Goal: Task Accomplishment & Management: Manage account settings

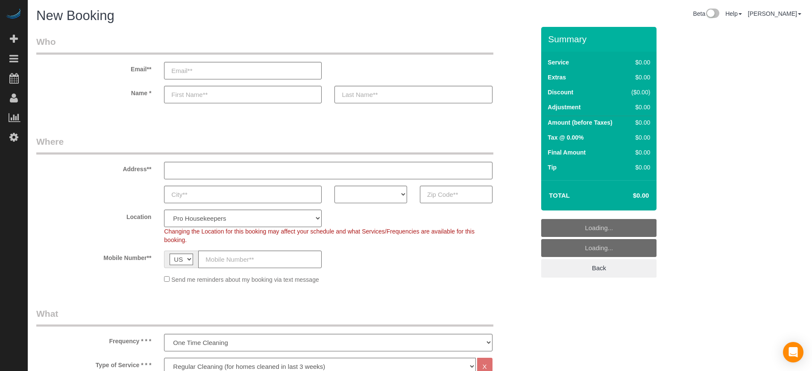
select select "4"
select select "number:9"
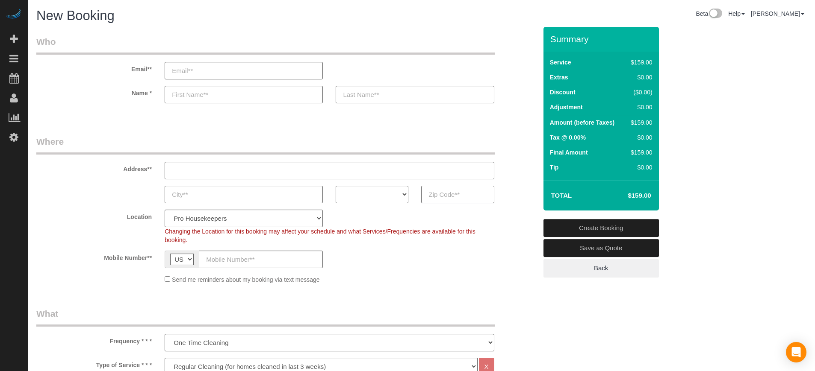
click at [445, 200] on input "text" at bounding box center [457, 195] width 73 height 18
click at [452, 194] on input "text" at bounding box center [457, 195] width 73 height 18
click at [374, 193] on select "AK AL AR AZ CA CO CT DC DE [GEOGRAPHIC_DATA] [GEOGRAPHIC_DATA] HI IA ID IL IN K…" at bounding box center [371, 195] width 73 height 18
select select "CA"
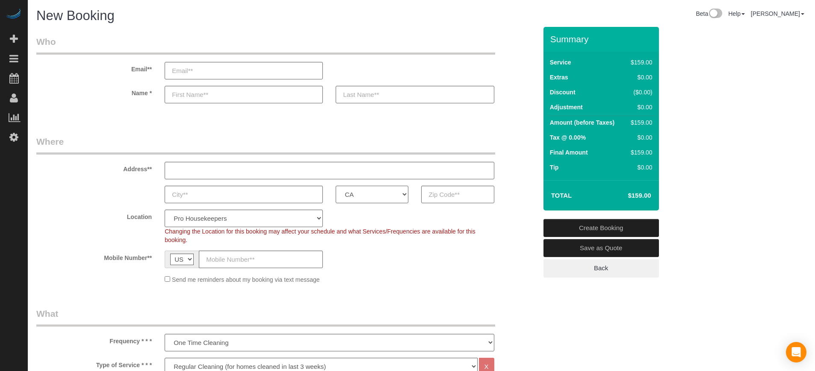
click at [335, 186] on select "AK AL AR AZ CA CO CT DC DE [GEOGRAPHIC_DATA] [GEOGRAPHIC_DATA] HI IA ID IL IN K…" at bounding box center [371, 195] width 73 height 18
click at [273, 223] on select "Pro Housekeepers [GEOGRAPHIC_DATA] [GEOGRAPHIC_DATA] [GEOGRAPHIC_DATA] [GEOGRAP…" at bounding box center [244, 219] width 158 height 18
select select "5"
click at [165, 210] on select "Pro Housekeepers [GEOGRAPHIC_DATA] [GEOGRAPHIC_DATA] [GEOGRAPHIC_DATA] [GEOGRAP…" at bounding box center [244, 219] width 158 height 18
select select "object:1210"
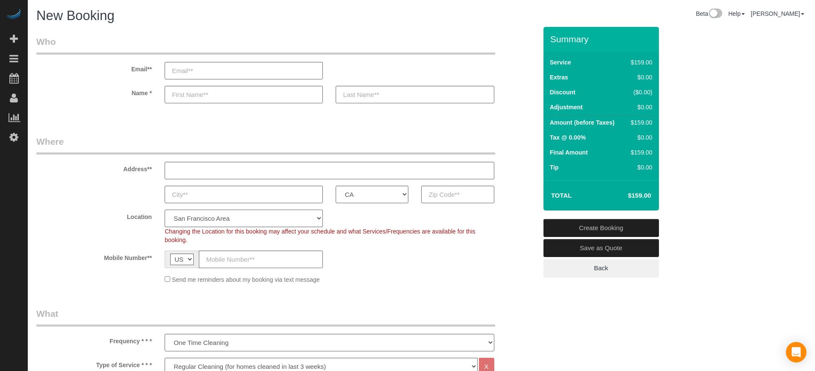
scroll to position [160, 0]
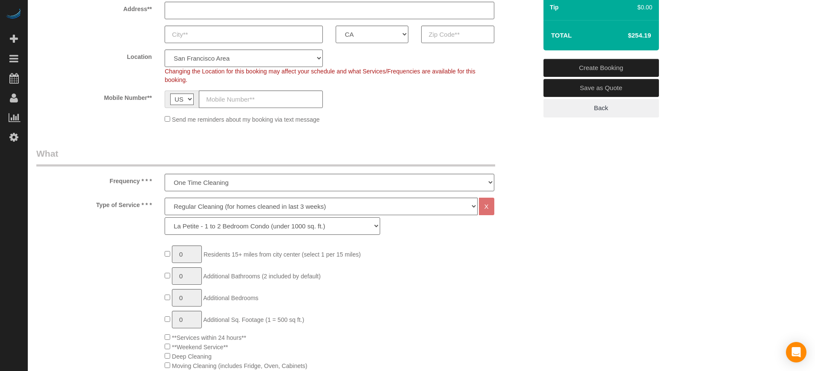
click at [223, 231] on select "La Petite - 1 to 2 Bedroom Condo (under 1000 sq. ft.) La Petite II - 2 Bedroom …" at bounding box center [272, 227] width 215 height 18
select select "277"
click at [165, 218] on select "La Petite - 1 to 2 Bedroom Condo (under 1000 sq. ft.) La Petite II - 2 Bedroom …" at bounding box center [272, 227] width 215 height 18
type input "1"
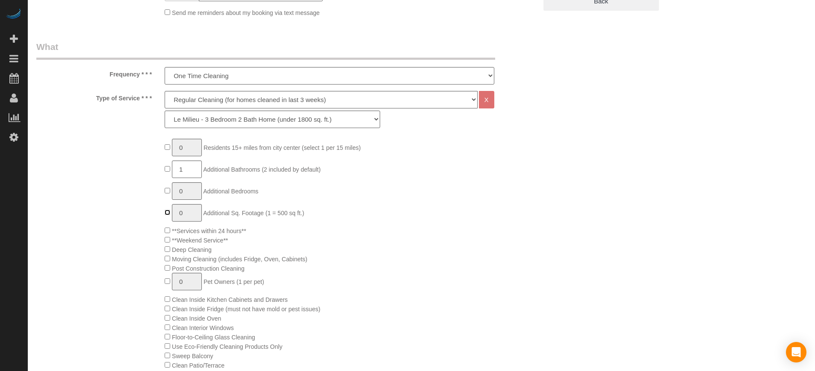
type input "1"
click at [189, 214] on input "1" at bounding box center [187, 213] width 30 height 18
type input "2"
click at [103, 222] on div "0 Residents 15+ miles from city center (select 1 per 15 miles) 1 Additional Bat…" at bounding box center [286, 351] width 513 height 424
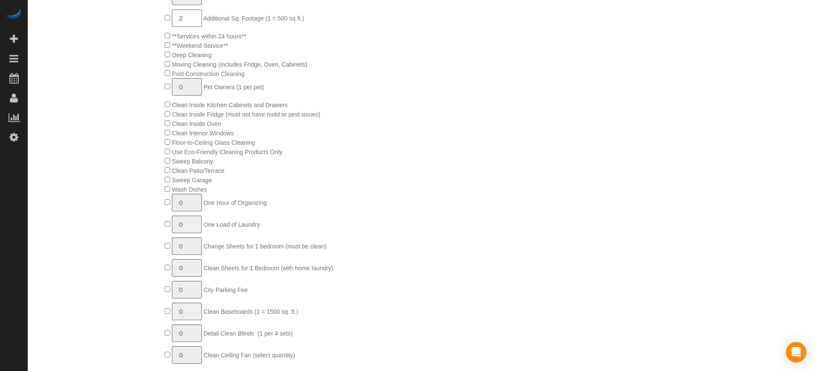
scroll to position [481, 0]
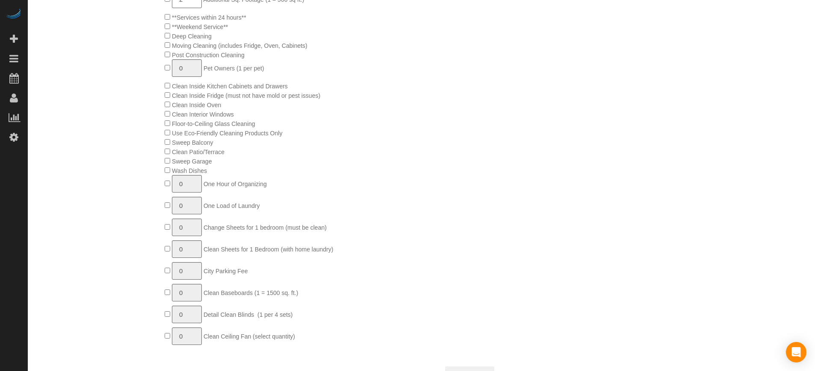
click at [137, 209] on div "0 Residents 15+ miles from city center (select 1 per 15 miles) 1 Additional Bat…" at bounding box center [286, 137] width 513 height 424
type input "1"
click at [445, 209] on div "0 Residents 15+ miles from city center (select 1 per 15 miles) 1 Additional Bat…" at bounding box center [350, 137] width 385 height 424
click at [198, 207] on input "1" at bounding box center [187, 206] width 30 height 18
type input "2"
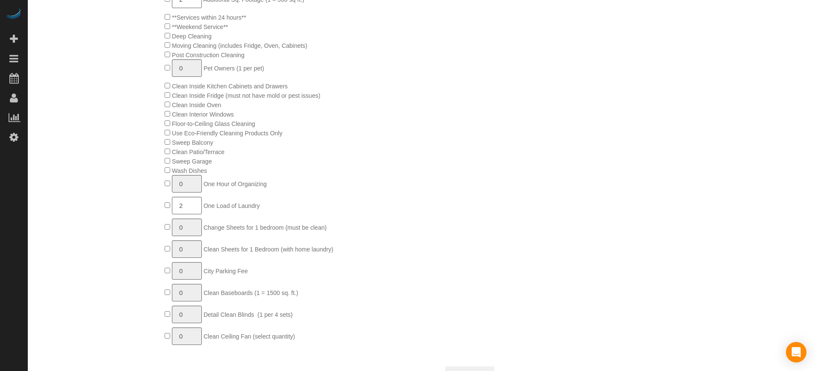
click at [338, 206] on div "0 Residents 15+ miles from city center (select 1 per 15 miles) 1 Additional Bat…" at bounding box center [350, 137] width 385 height 424
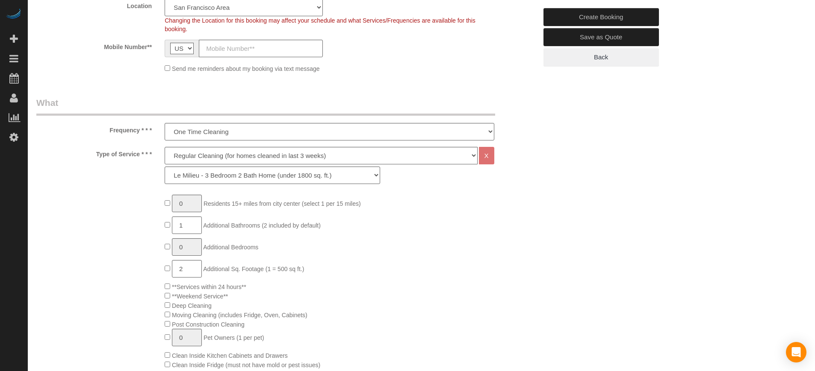
scroll to position [160, 0]
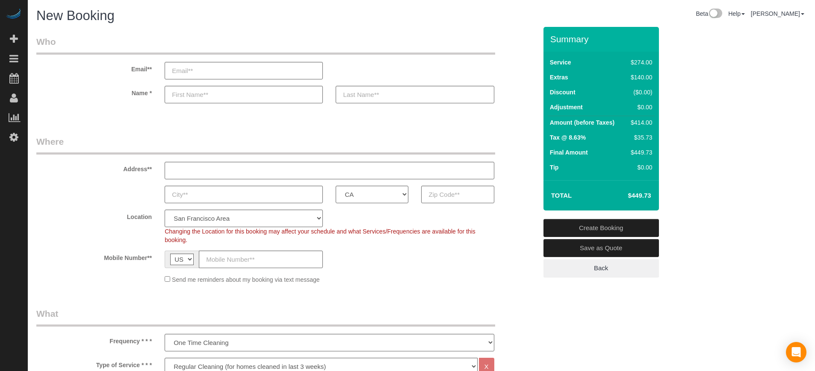
click at [512, 199] on div "AK AL AR AZ CA CO CT DC DE FL GA HI IA ID IL IN KS KY LA MA MD ME MI MN MO MS M…" at bounding box center [286, 195] width 513 height 18
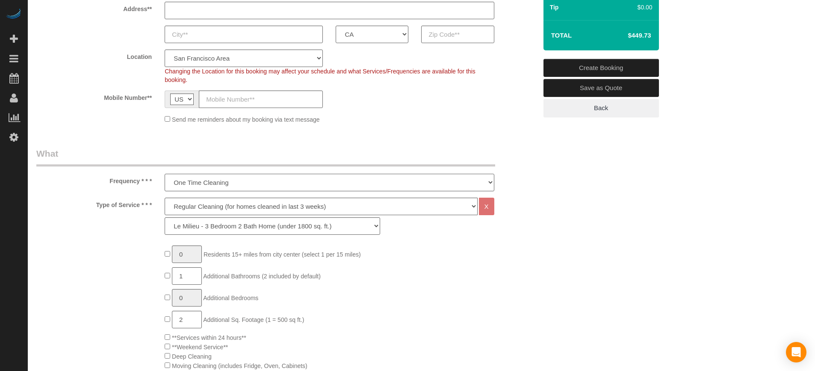
click at [209, 185] on select "One Time Cleaning Weekly Cleaning (20%) - 20.00% (0% for the First Booking) Eve…" at bounding box center [329, 183] width 329 height 18
select select "object:1211"
click at [165, 174] on select "One Time Cleaning Weekly Cleaning (20%) - 20.00% (0% for the First Booking) Eve…" at bounding box center [329, 183] width 329 height 18
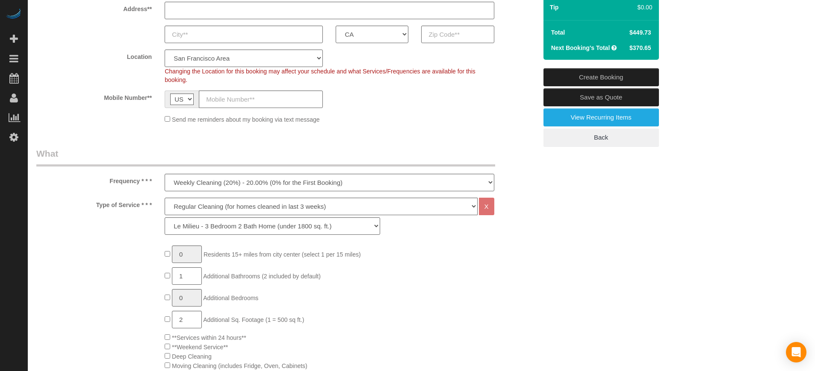
click at [514, 198] on div "Type of Service * * * Deep Cleaning (for homes that have not been cleaned in 3+…" at bounding box center [286, 218] width 513 height 41
click at [526, 221] on div "Type of Service * * * Deep Cleaning (for homes that have not been cleaned in 3+…" at bounding box center [286, 218] width 513 height 41
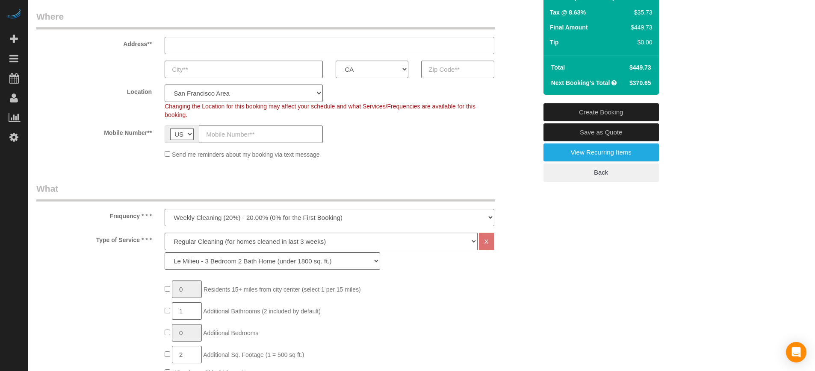
scroll to position [107, 0]
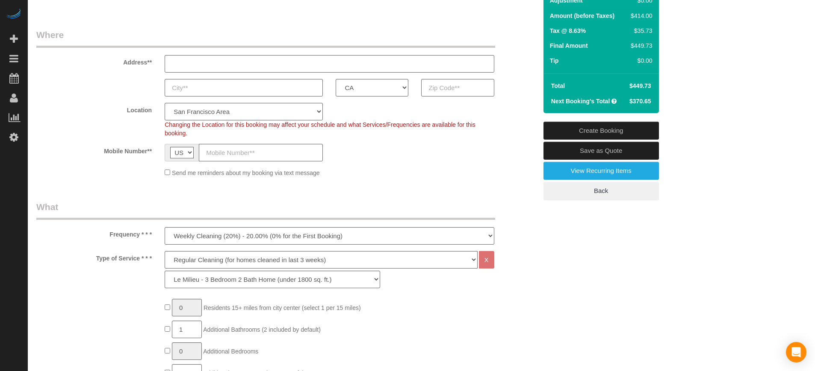
click at [635, 104] on span "$370.65" at bounding box center [640, 101] width 22 height 7
click at [638, 86] on span "$449.73" at bounding box center [640, 85] width 22 height 7
copy tbody "$449.73"
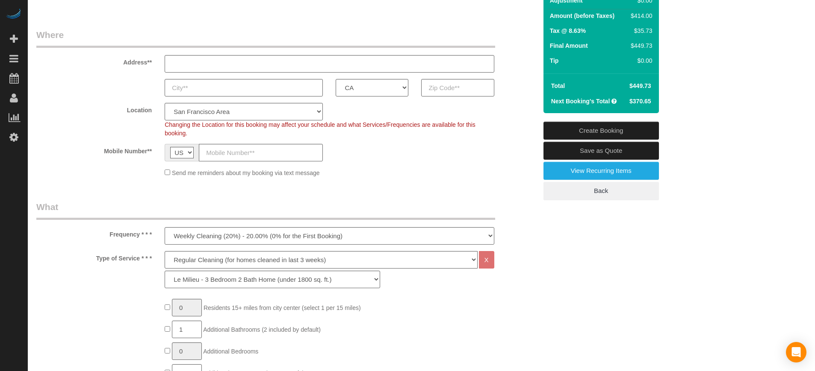
click at [643, 99] on span "$370.65" at bounding box center [640, 101] width 22 height 7
copy div "$370.65 Create Booking Save as Quote View Recurring Items Back"
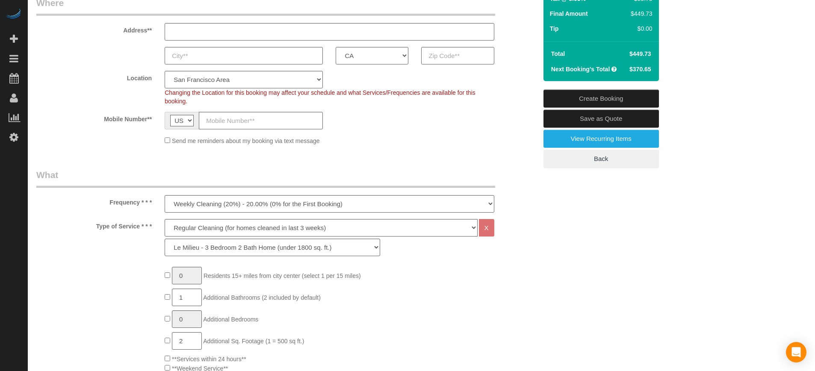
scroll to position [0, 0]
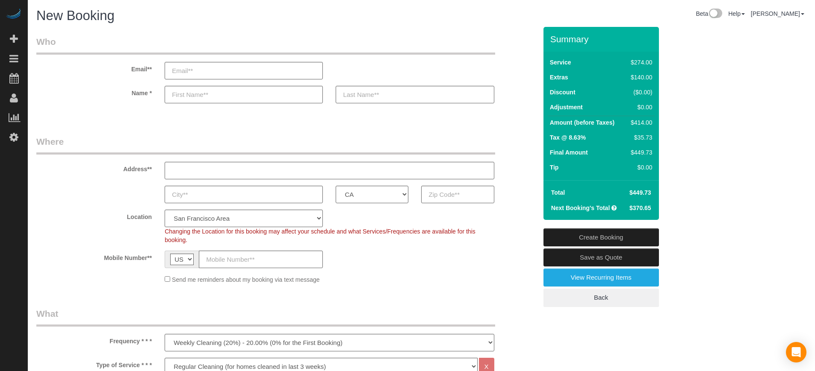
drag, startPoint x: 792, startPoint y: 149, endPoint x: 703, endPoint y: 145, distance: 89.8
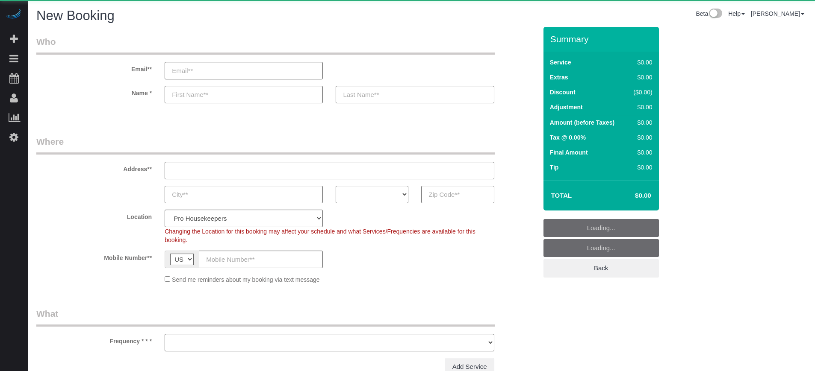
select select "number:9"
select select "object:1201"
select select "4"
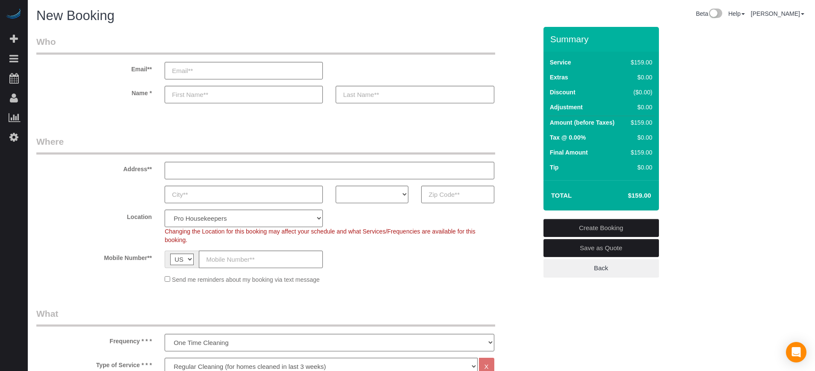
click at [507, 136] on div "Address**" at bounding box center [286, 157] width 513 height 44
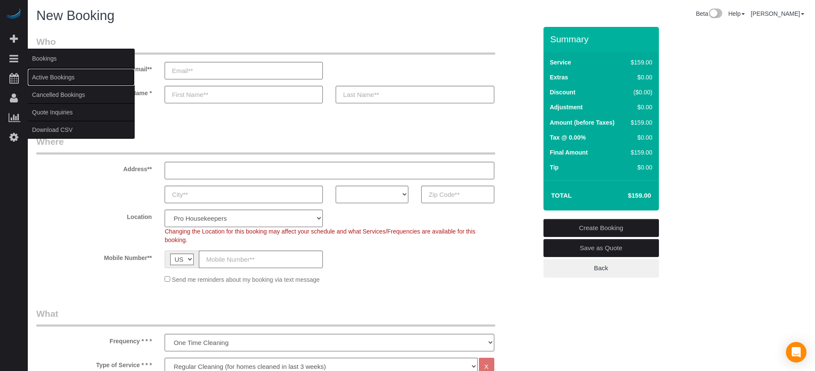
click at [62, 77] on link "Active Bookings" at bounding box center [81, 77] width 107 height 17
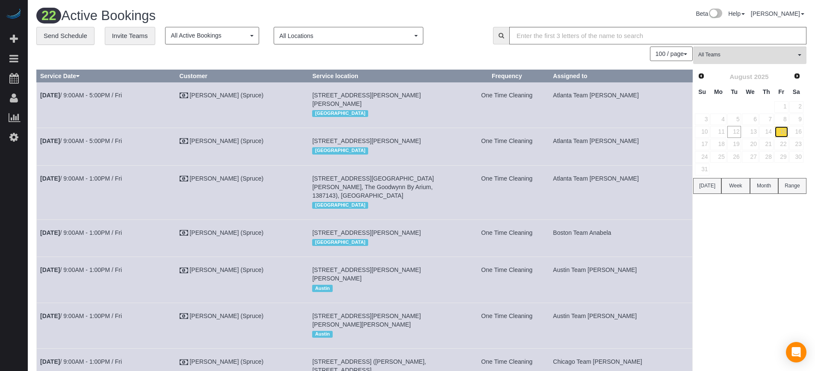
click at [784, 132] on link "15" at bounding box center [781, 132] width 14 height 12
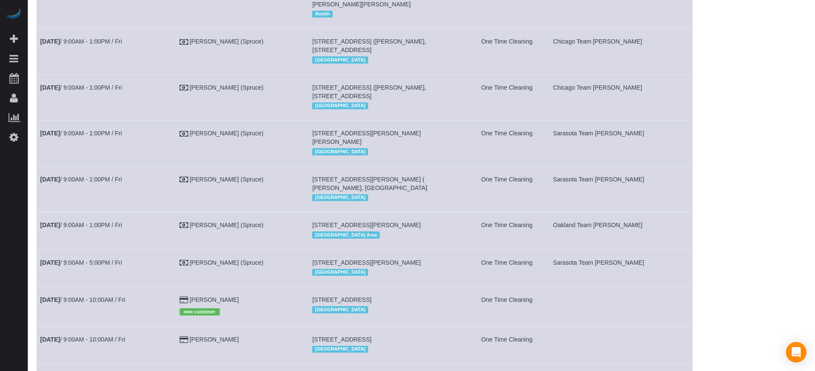
scroll to position [481, 0]
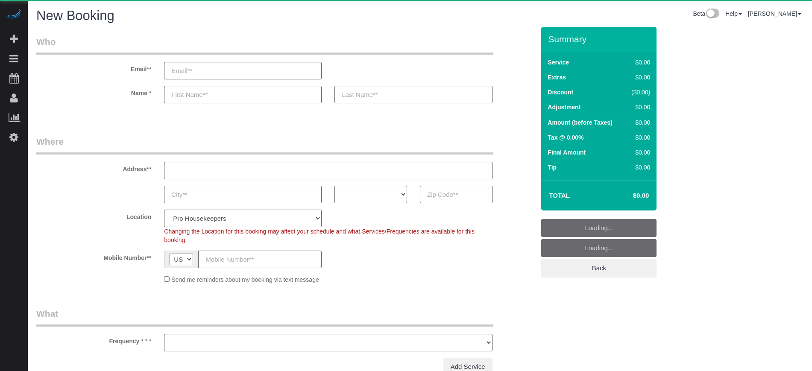
select select "number:9"
select select "object:1201"
select select "4"
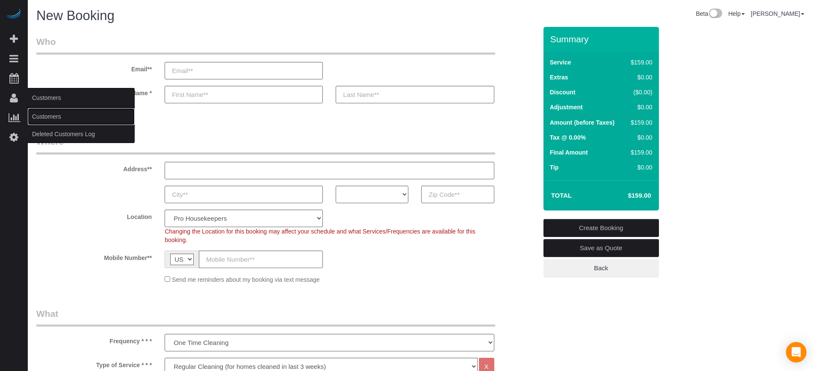
click at [49, 117] on link "Customers" at bounding box center [81, 116] width 107 height 17
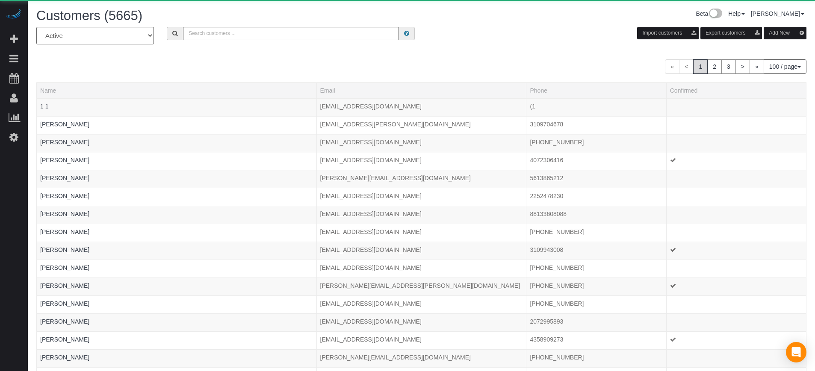
click at [774, 33] on button "Add New" at bounding box center [784, 33] width 43 height 12
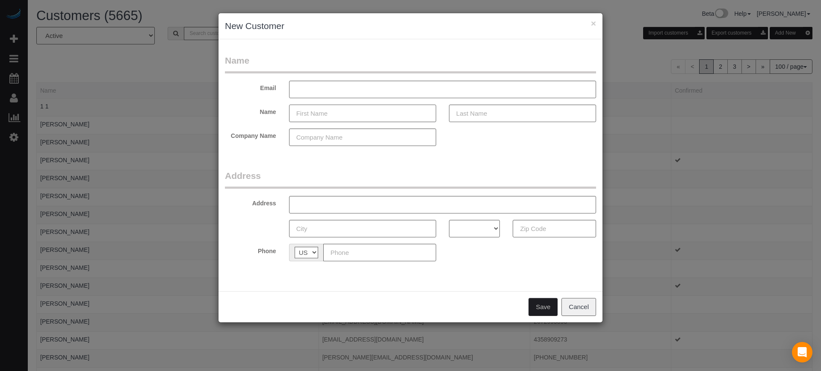
click at [329, 113] on input "text" at bounding box center [362, 114] width 147 height 18
drag, startPoint x: 335, startPoint y: 112, endPoint x: 342, endPoint y: 113, distance: 7.7
click at [335, 112] on input "text" at bounding box center [362, 114] width 147 height 18
click at [352, 114] on input "text" at bounding box center [362, 114] width 147 height 18
click at [583, 303] on button "Cancel" at bounding box center [578, 307] width 35 height 18
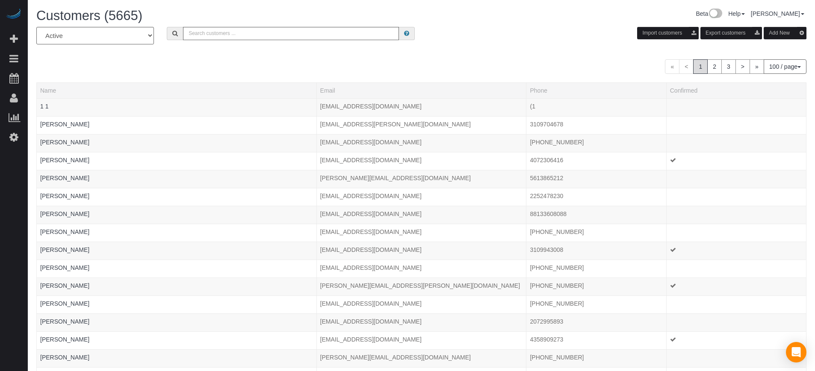
click at [63, 68] on div "« < 1 2 3 > » 100 / page 10 / page 20 / page 30 / page 40 / page 50 / page 100 …" at bounding box center [421, 66] width 770 height 15
click at [127, 67] on div "« < 1 2 3 > » 100 / page 10 / page 20 / page 30 / page 40 / page 50 / page 100 …" at bounding box center [421, 66] width 770 height 15
click at [259, 67] on div "« < 1 2 3 > » 100 / page 10 / page 20 / page 30 / page 40 / page 50 / page 100 …" at bounding box center [421, 66] width 770 height 15
click at [247, 66] on div "« < 1 2 3 > » 100 / page 10 / page 20 / page 30 / page 40 / page 50 / page 100 …" at bounding box center [421, 66] width 770 height 15
drag, startPoint x: 434, startPoint y: 22, endPoint x: 303, endPoint y: 56, distance: 135.2
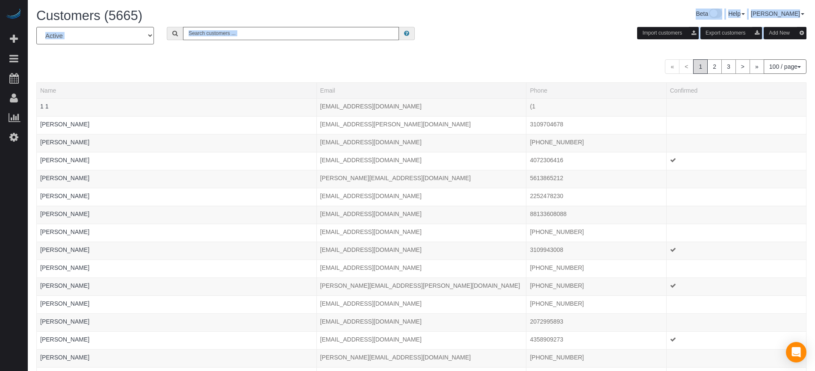
drag, startPoint x: 165, startPoint y: 46, endPoint x: 435, endPoint y: 25, distance: 270.1
click at [435, 25] on div "Customers (5665) Beta Help Help Docs Take a Tour Contact Support Edgar Uro My A…" at bounding box center [421, 18] width 783 height 18
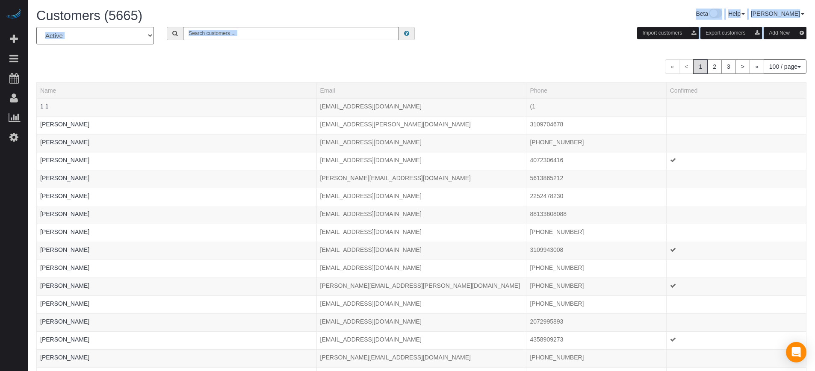
drag, startPoint x: 436, startPoint y: 23, endPoint x: 371, endPoint y: 62, distance: 75.5
click at [364, 62] on div "« < 1 2 3 > » 100 / page 10 / page 20 / page 30 / page 40 / page 50 / page 100 …" at bounding box center [421, 66] width 770 height 15
click at [396, 68] on div "« < 1 2 3 > » 100 / page 10 / page 20 / page 30 / page 40 / page 50 / page 100 …" at bounding box center [421, 66] width 770 height 15
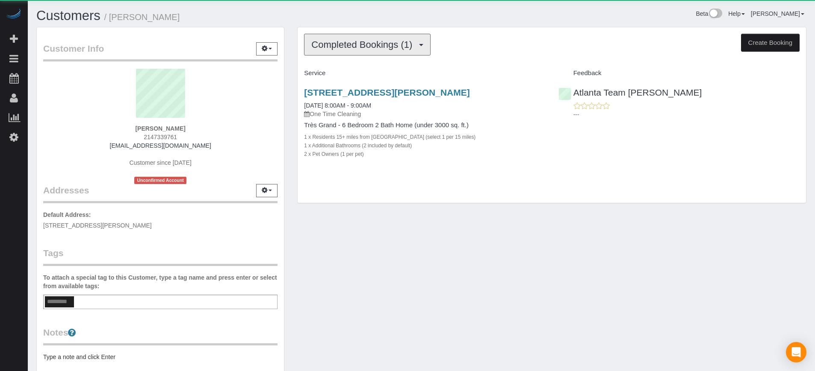
click at [363, 47] on span "Completed Bookings (1)" at bounding box center [363, 44] width 105 height 11
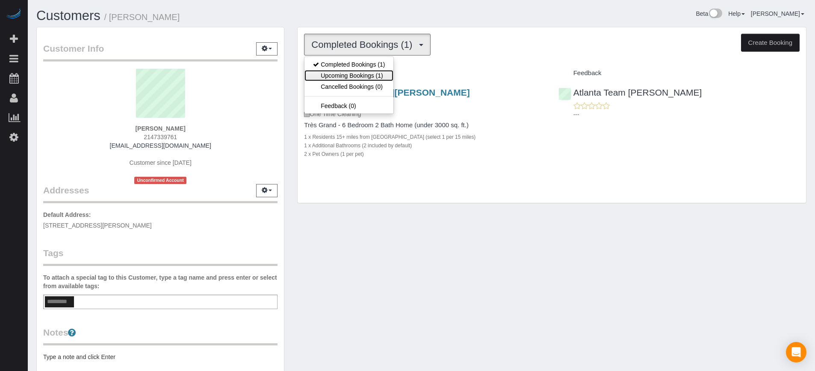
click at [365, 72] on link "Upcoming Bookings (1)" at bounding box center [348, 75] width 89 height 11
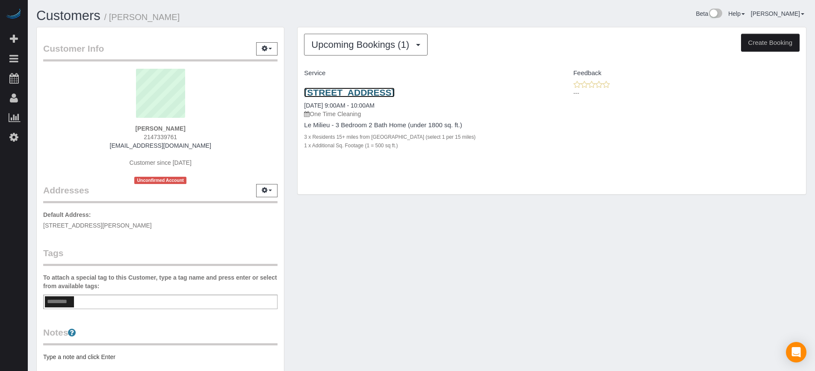
click at [362, 90] on link "1026 Creekshire Cv, Lawrenceville, GA 30043" at bounding box center [349, 93] width 90 height 10
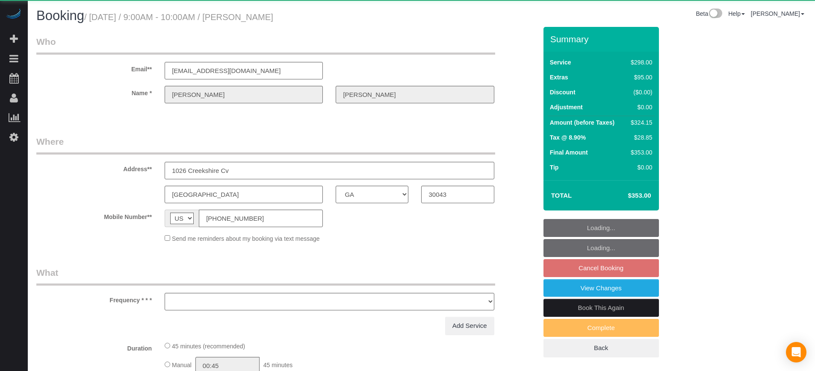
select select "GA"
select select "string:fspay-a0ac890b-ca4f-433c-b22f-5400f76f88da"
select select "object:806"
select select "5"
select select "number:9"
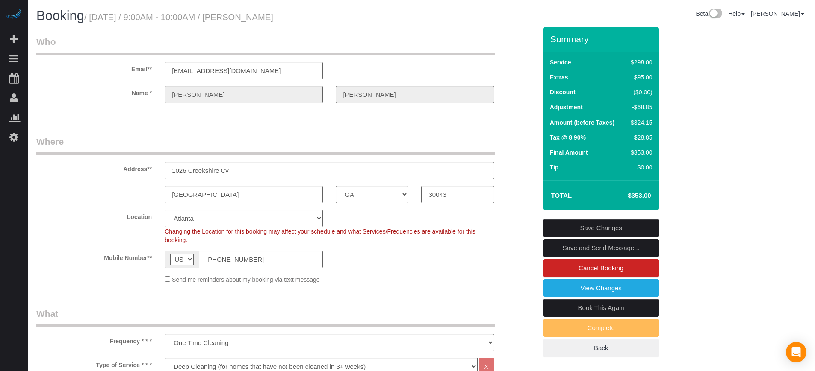
click at [727, 147] on div "Summary Service $298.00 Extras $95.00 Discount ($0.00) Adjustment -$68.85 Amoun…" at bounding box center [633, 201] width 192 height 348
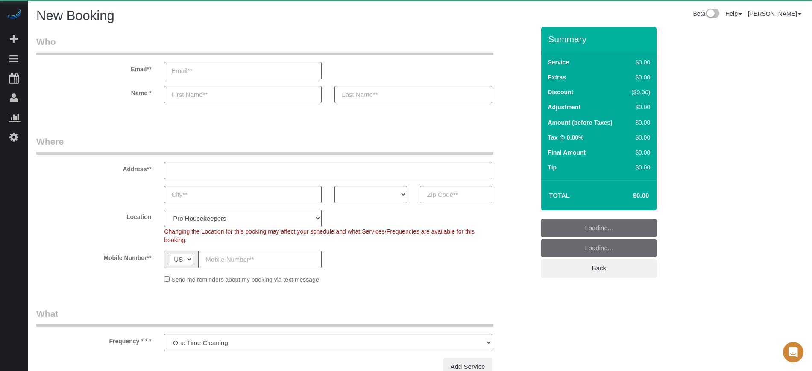
select select "number:9"
select select "object:611"
select select "4"
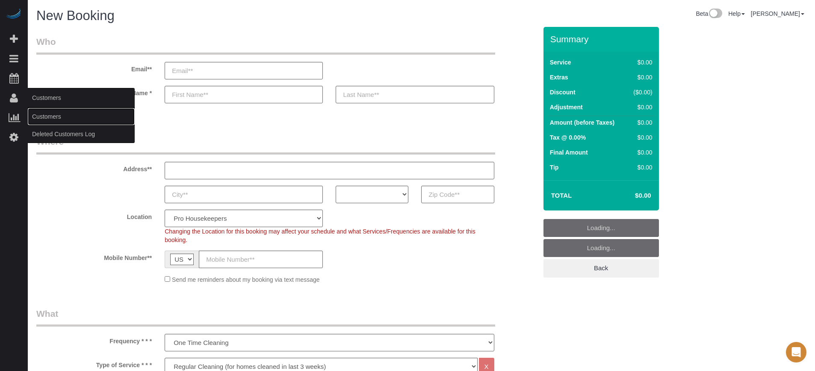
click at [52, 116] on link "Customers" at bounding box center [81, 116] width 107 height 17
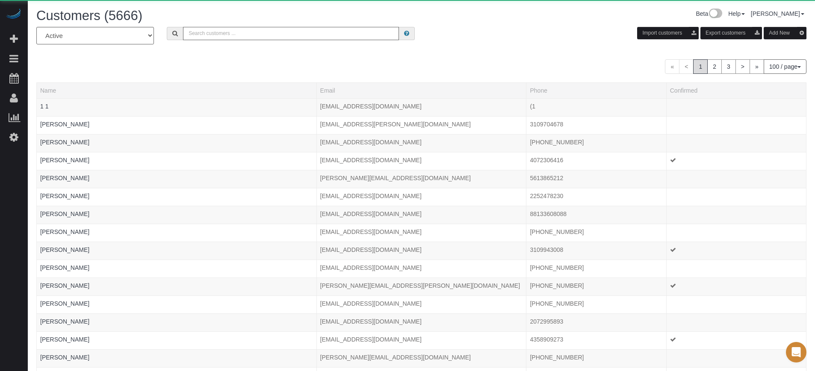
click at [226, 29] on input "text" at bounding box center [291, 33] width 216 height 13
paste input "[PERSON_NAME]"
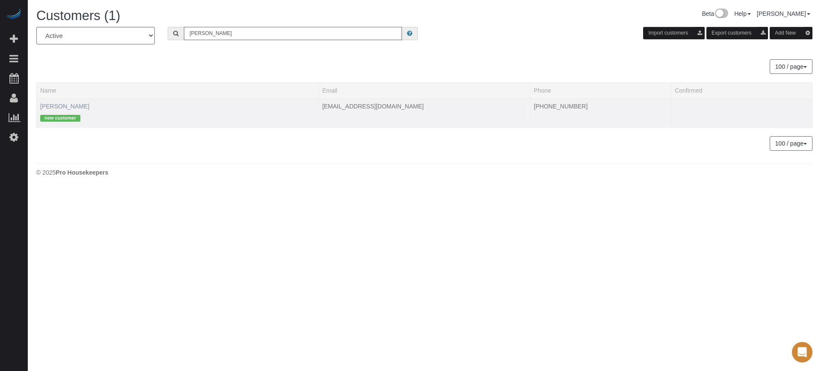
type input "[PERSON_NAME]"
click at [54, 105] on link "[PERSON_NAME]" at bounding box center [64, 106] width 49 height 7
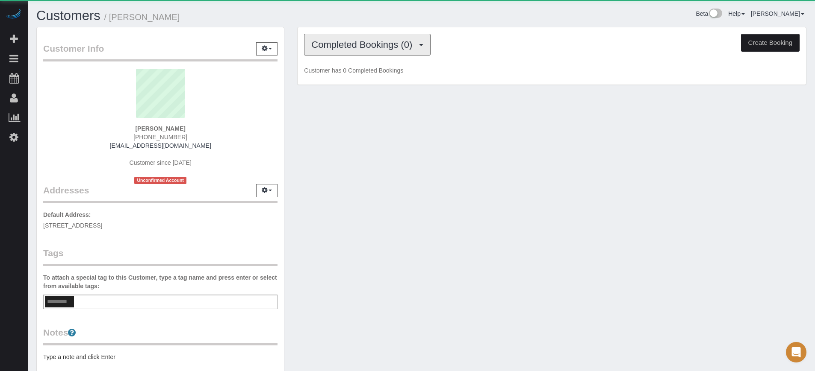
click at [367, 37] on button "Completed Bookings (0)" at bounding box center [367, 45] width 127 height 22
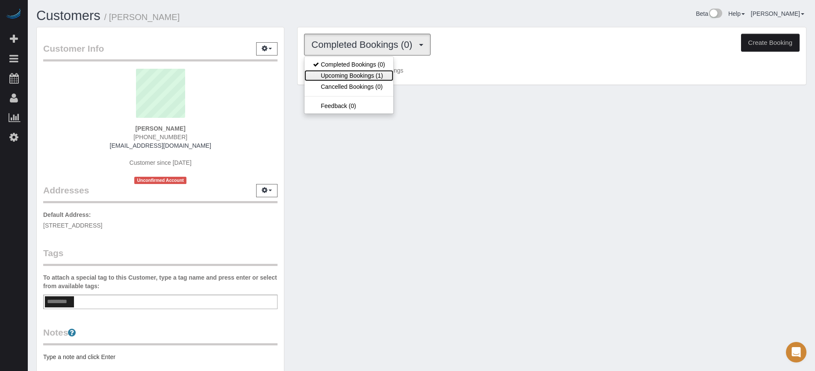
click at [374, 73] on link "Upcoming Bookings (1)" at bounding box center [348, 75] width 89 height 11
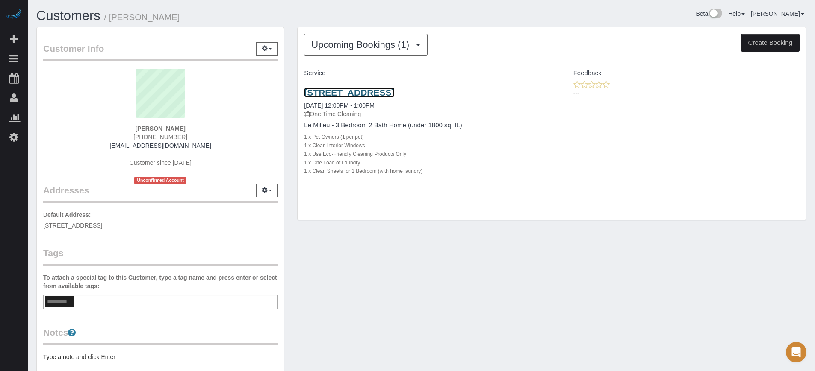
click at [374, 94] on link "180 Liberty Street, Apt/Suite, San Francisco, Ca 94110, San Francisco, CA 94110" at bounding box center [349, 93] width 90 height 10
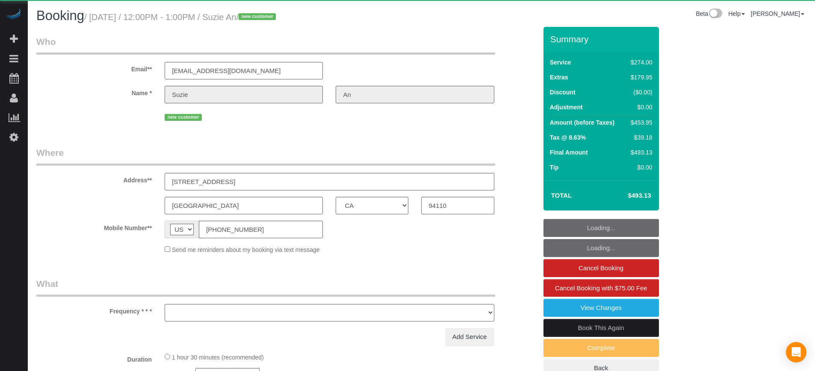
select select "CA"
select select "object:806"
select select "4"
select select "spot1"
select select "number:9"
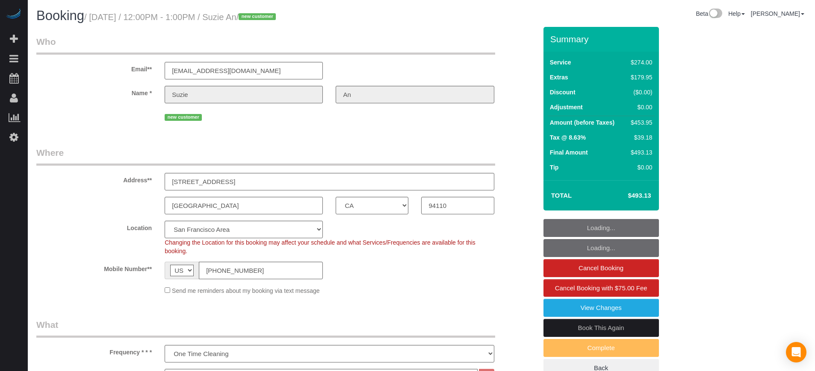
click at [112, 129] on fieldset "Who Email** [EMAIL_ADDRESS][DOMAIN_NAME] Name * Suzie An new customer" at bounding box center [286, 82] width 500 height 94
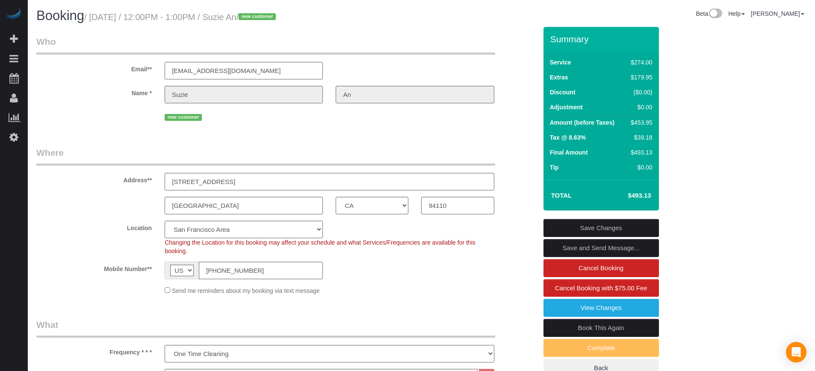
drag, startPoint x: 730, startPoint y: 187, endPoint x: 647, endPoint y: 294, distance: 135.6
drag, startPoint x: 747, startPoint y: 249, endPoint x: 728, endPoint y: 254, distance: 20.0
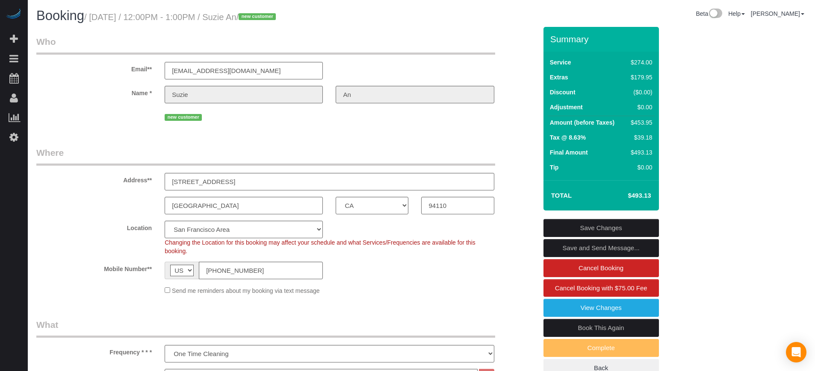
click at [94, 116] on div "new customer" at bounding box center [286, 116] width 513 height 13
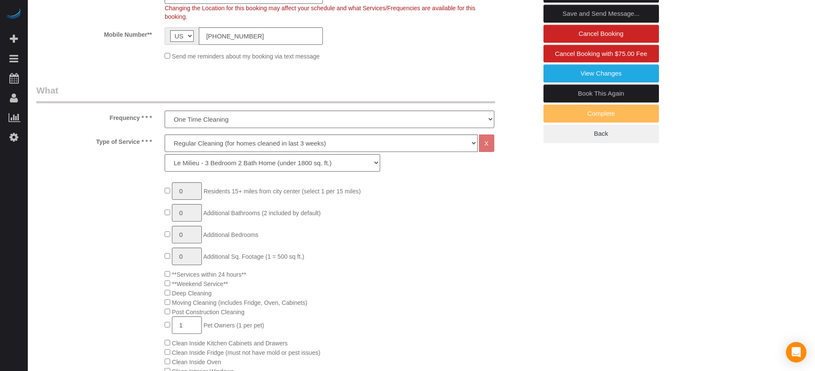
scroll to position [242, 0]
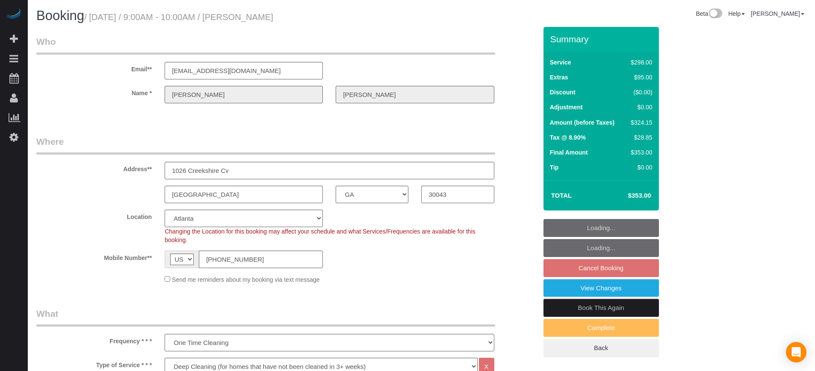
select select "GA"
select select "5"
select select "string:fspay-a0ac890b-ca4f-433c-b22f-5400f76f88da"
select select "number:9"
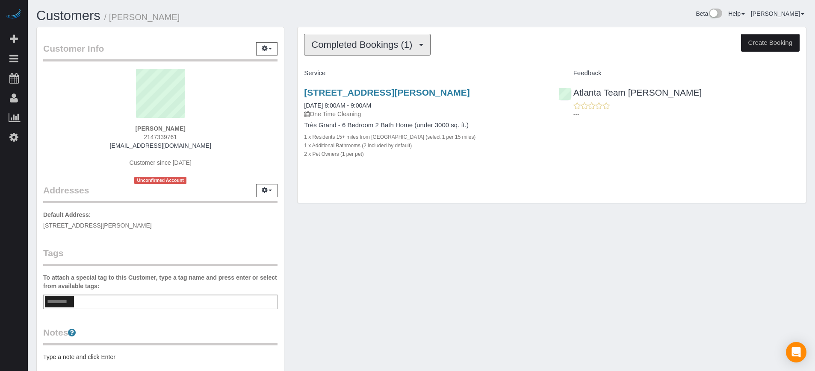
click at [386, 44] on span "Completed Bookings (1)" at bounding box center [363, 44] width 105 height 11
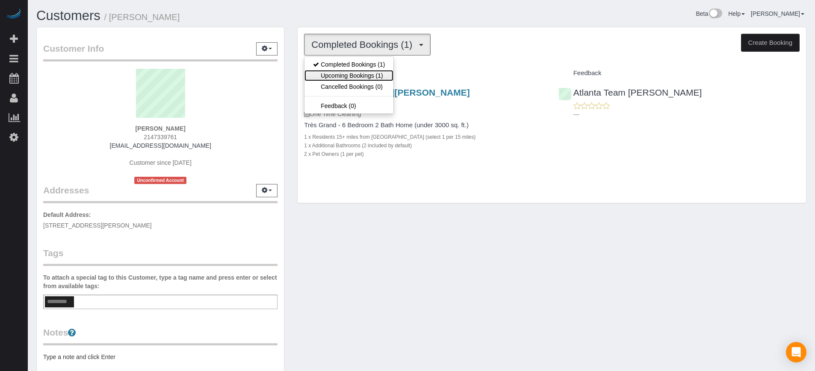
click at [362, 73] on link "Upcoming Bookings (1)" at bounding box center [348, 75] width 89 height 11
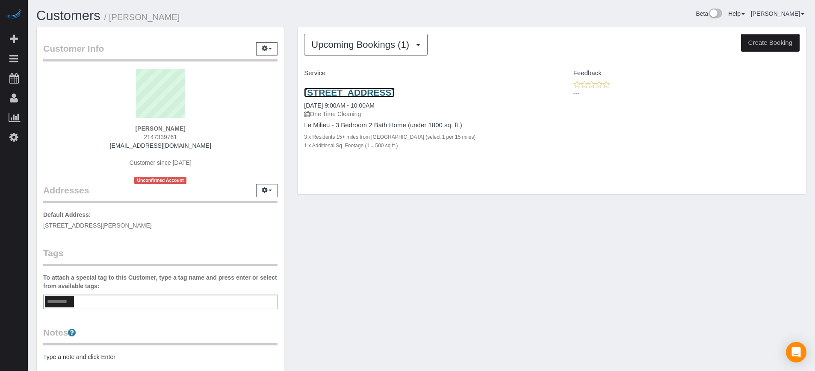
click at [394, 92] on link "1026 Creekshire Cv, Lawrenceville, GA 30043" at bounding box center [349, 93] width 90 height 10
click at [18, 131] on link "Settings" at bounding box center [14, 137] width 28 height 20
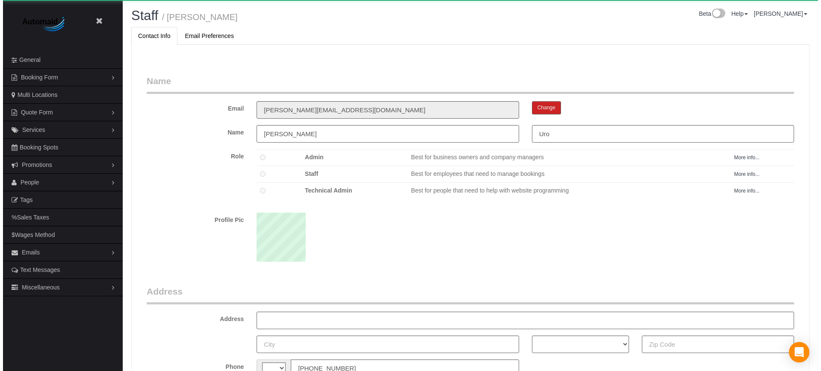
scroll to position [556, 815]
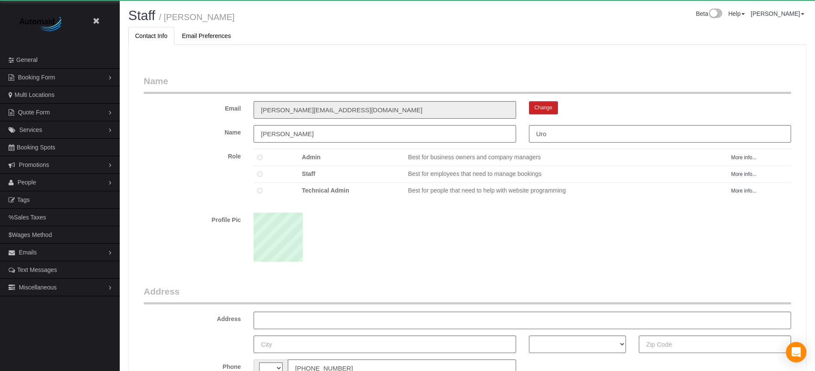
select select "string:US"
click at [34, 183] on span "People" at bounding box center [27, 182] width 19 height 7
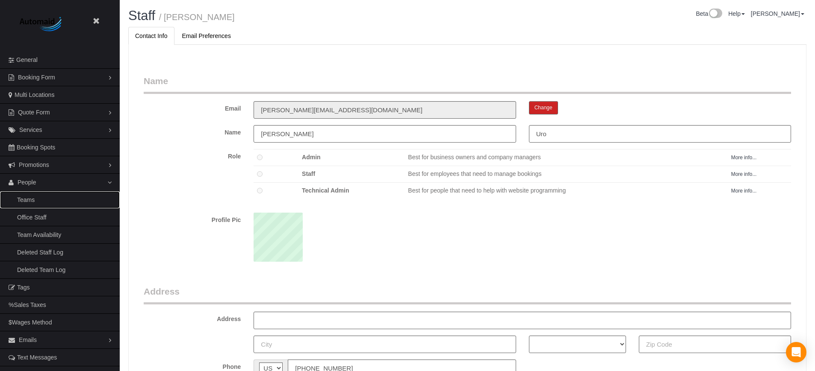
click at [32, 196] on link "Teams" at bounding box center [60, 199] width 120 height 17
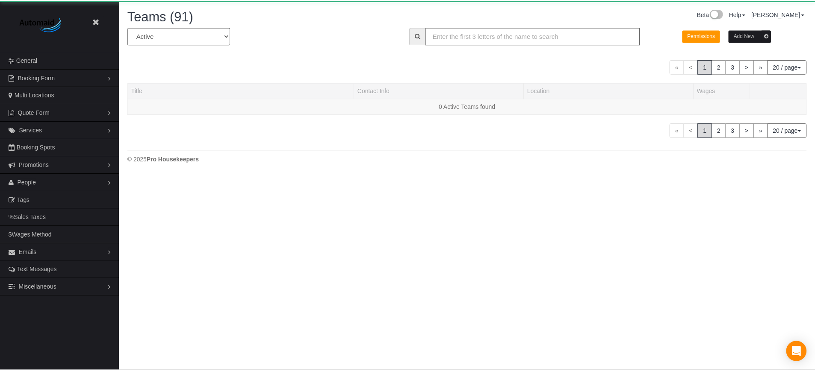
scroll to position [176, 821]
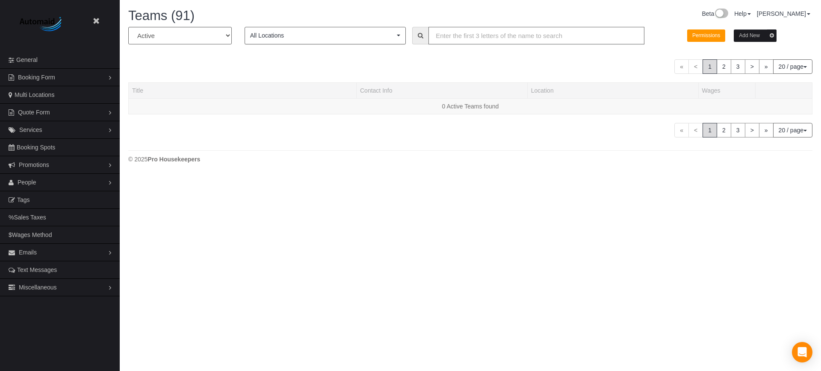
click at [461, 36] on input "text" at bounding box center [536, 36] width 216 height 18
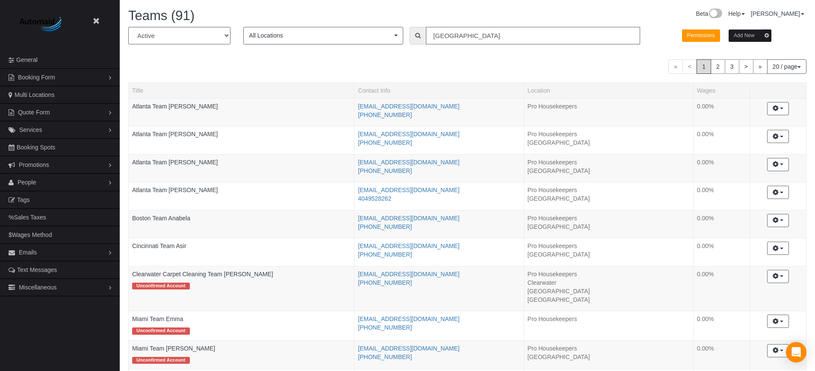
scroll to position [42466, 41917]
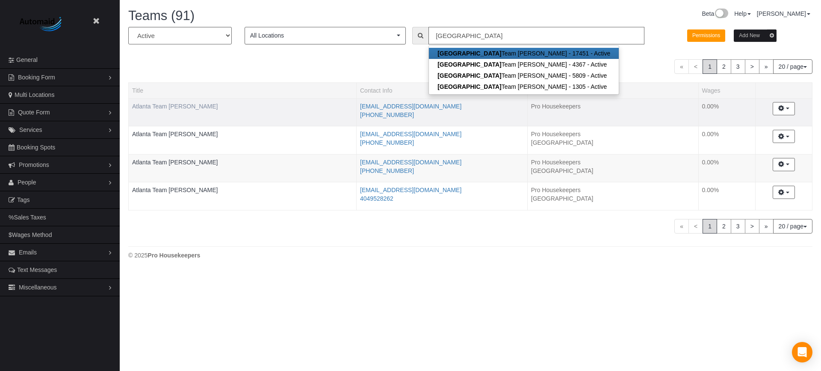
type input "atlanta"
click at [168, 106] on link "Atlanta Team Andrea" at bounding box center [174, 106] width 85 height 7
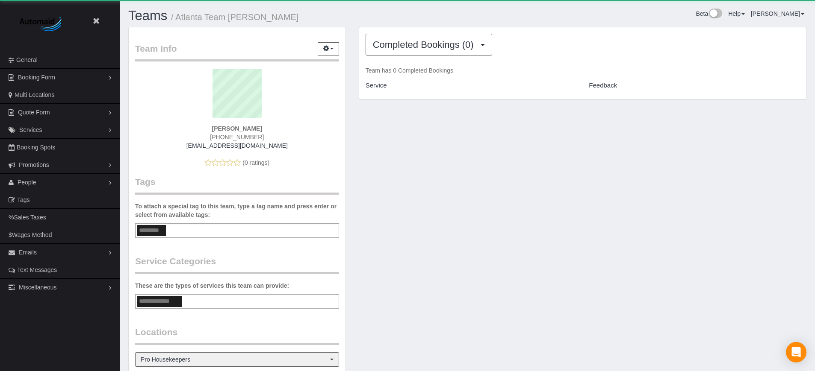
scroll to position [160, 0]
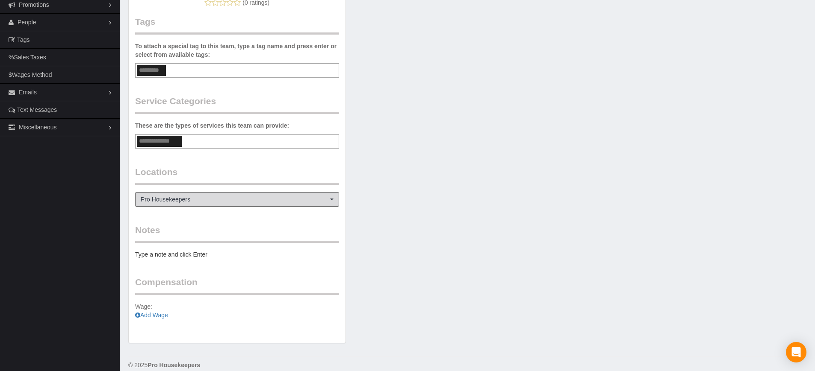
click at [179, 202] on span "Pro Housekeepers" at bounding box center [234, 199] width 187 height 9
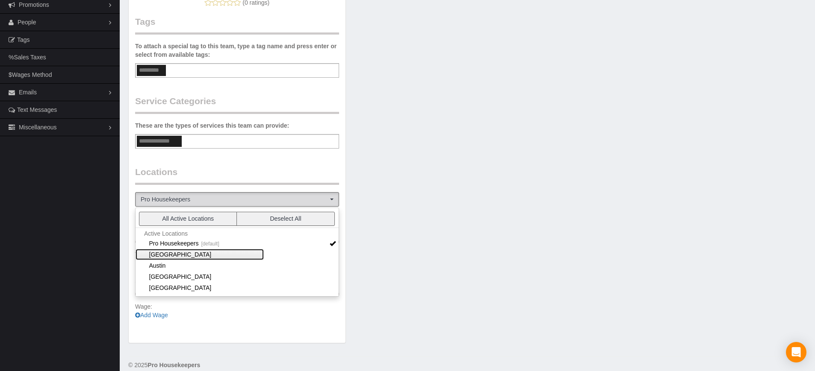
click at [178, 256] on link "[GEOGRAPHIC_DATA]" at bounding box center [199, 254] width 128 height 11
click at [415, 239] on div "Team Info Edit Contact Info Send Message Send Welcome Email Email Preferences V…" at bounding box center [467, 110] width 691 height 486
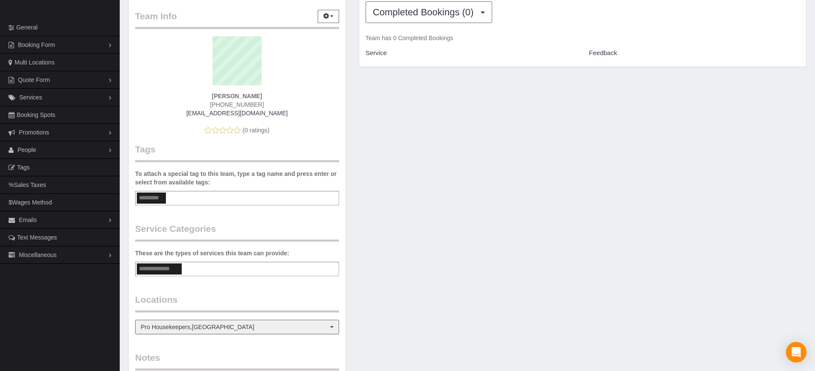
scroll to position [0, 0]
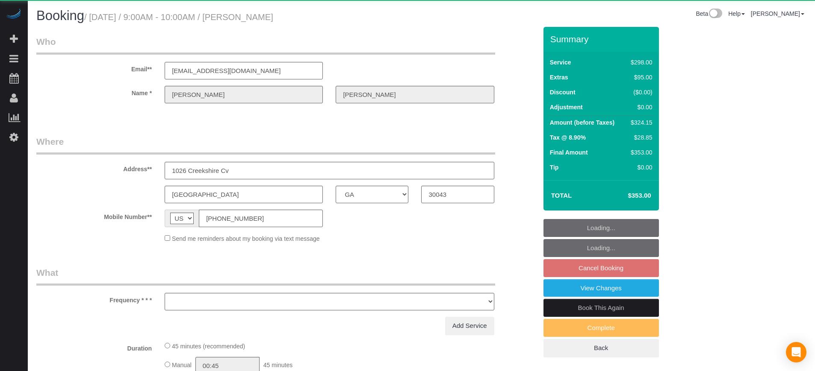
select select "GA"
select select "object:677"
select select "string:fspay-a0ac890b-ca4f-433c-b22f-5400f76f88da"
select select "5"
select select "number:9"
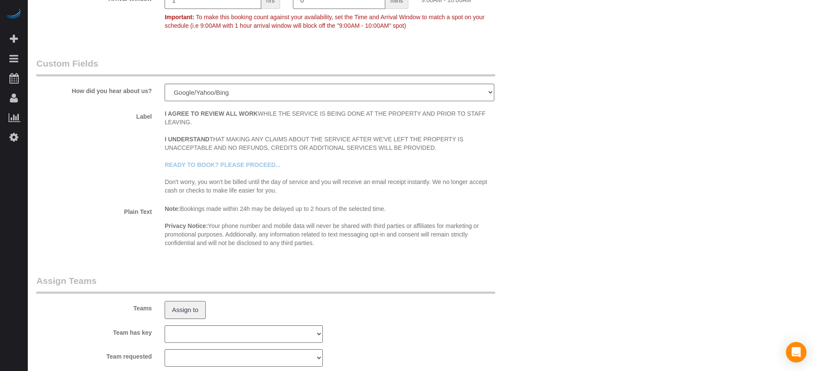
scroll to position [1426, 0]
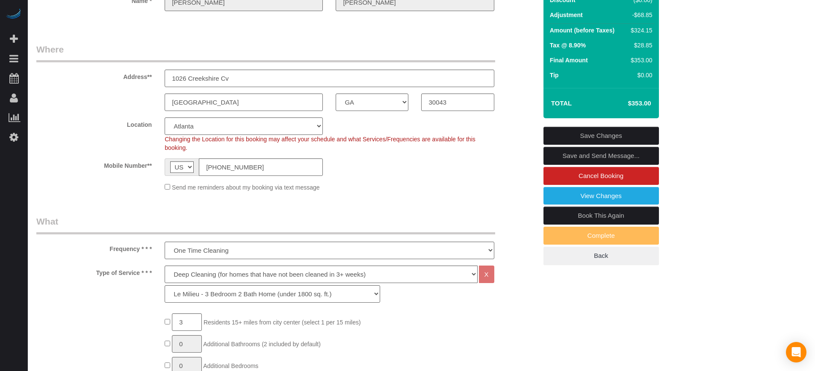
scroll to position [0, 0]
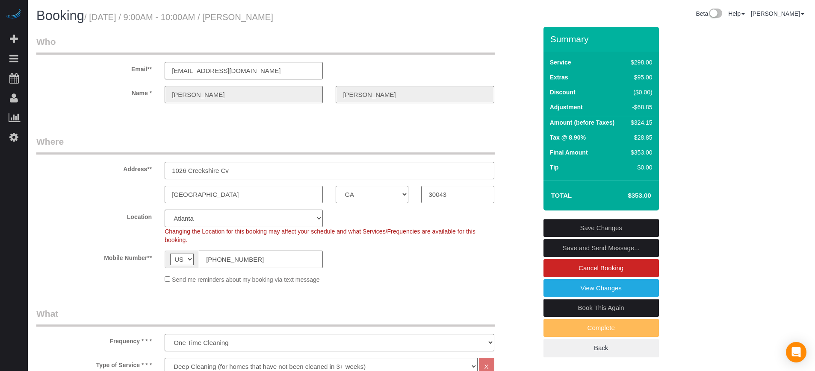
drag, startPoint x: 747, startPoint y: 186, endPoint x: 728, endPoint y: 189, distance: 19.0
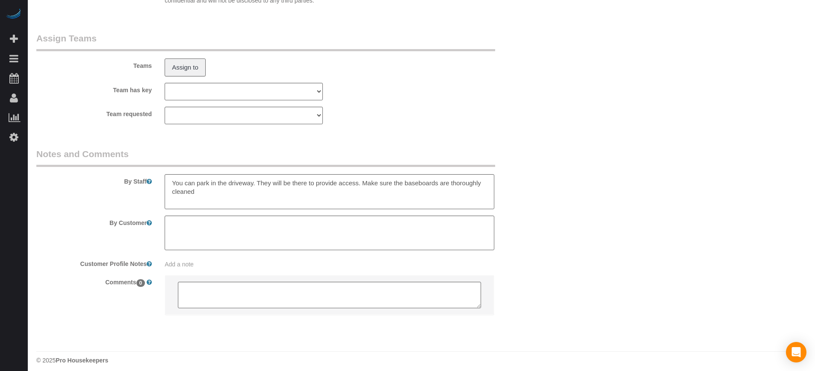
scroll to position [1426, 0]
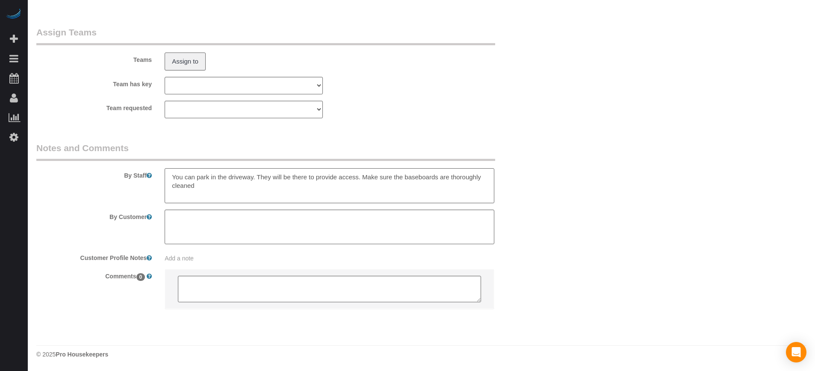
click at [200, 185] on textarea at bounding box center [329, 185] width 329 height 35
type textarea "You can park in the driveway. They will be there to provide access. Make sure t…"
drag, startPoint x: 738, startPoint y: 179, endPoint x: 604, endPoint y: 187, distance: 134.0
click at [192, 194] on textarea at bounding box center [329, 185] width 329 height 35
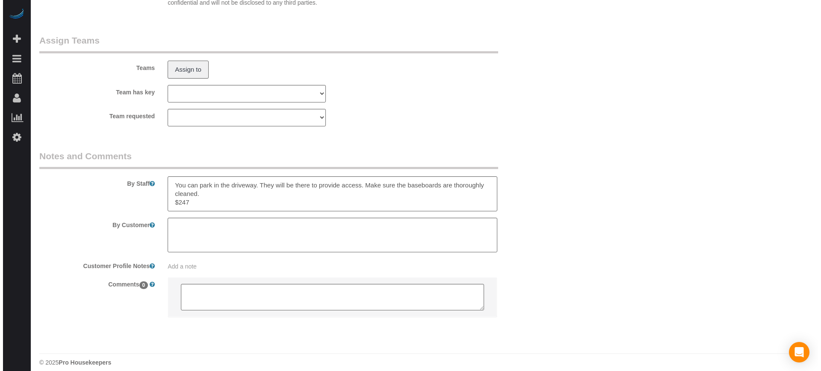
scroll to position [1372, 0]
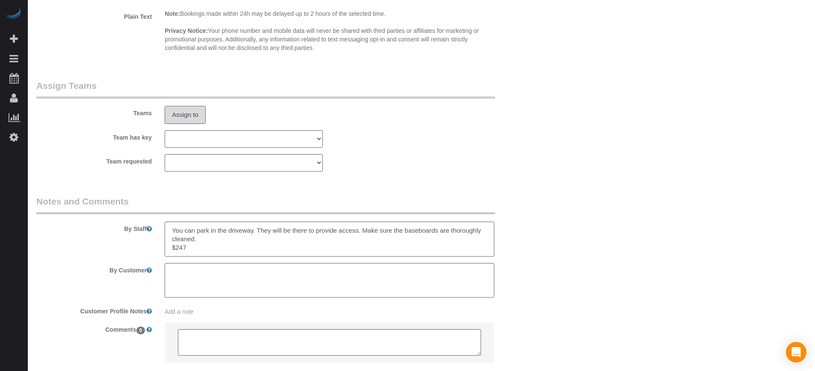
click at [195, 118] on button "Assign to" at bounding box center [185, 115] width 41 height 18
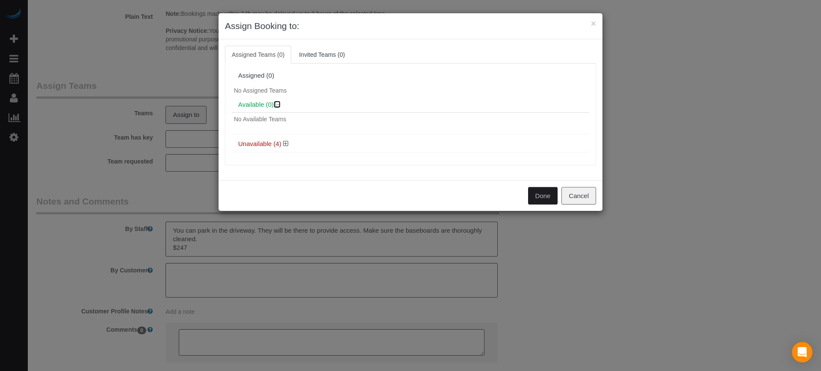
click at [279, 103] on icon at bounding box center [277, 104] width 5 height 6
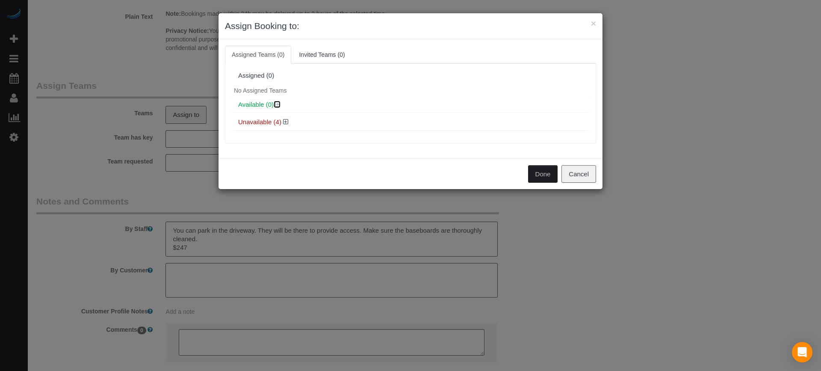
click at [279, 103] on icon at bounding box center [277, 104] width 5 height 6
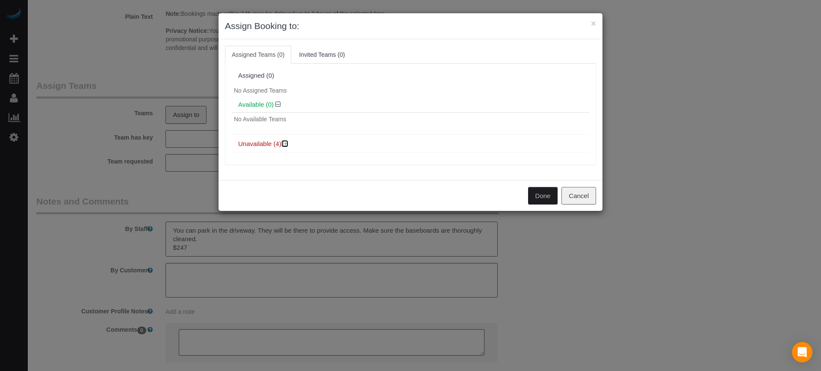
click at [287, 145] on icon at bounding box center [285, 144] width 5 height 6
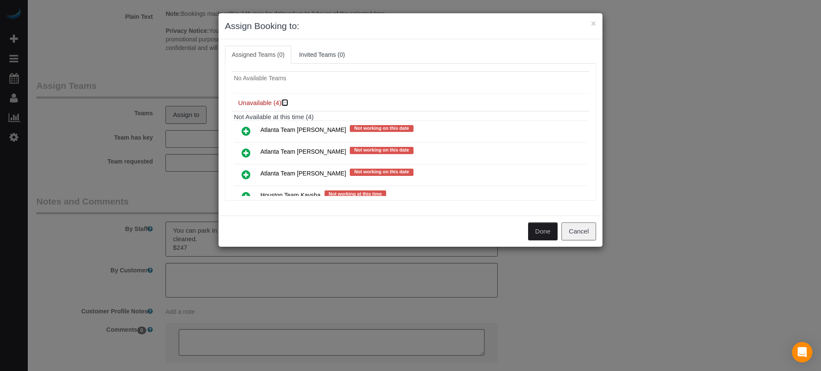
scroll to position [18, 0]
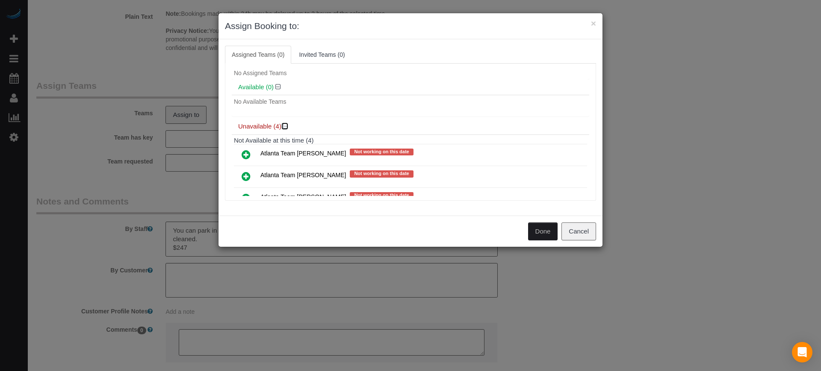
click at [284, 128] on icon at bounding box center [285, 126] width 5 height 6
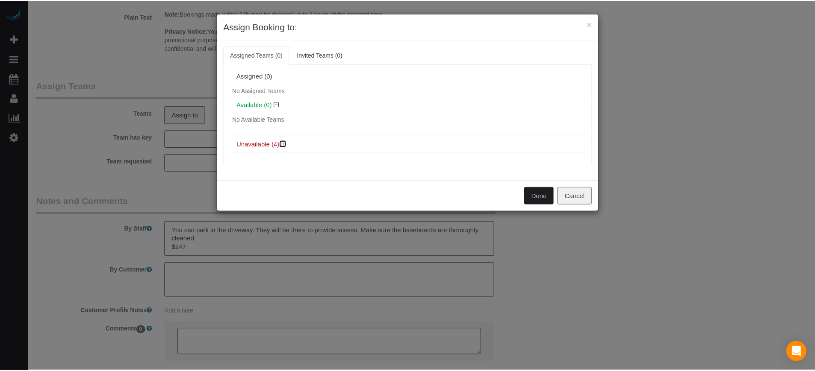
scroll to position [0, 0]
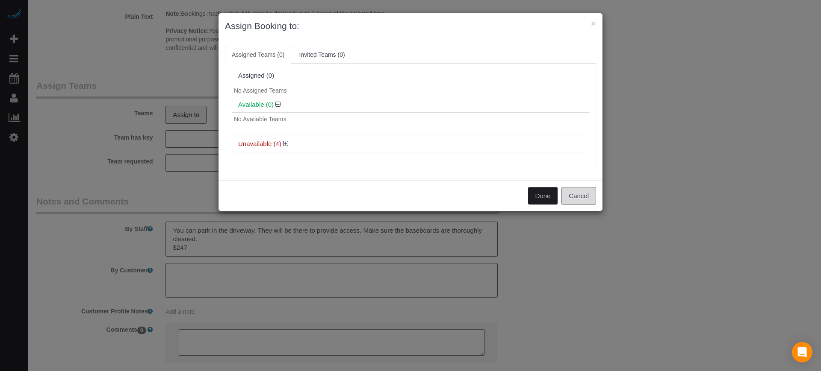
click at [581, 196] on button "Cancel" at bounding box center [578, 196] width 35 height 18
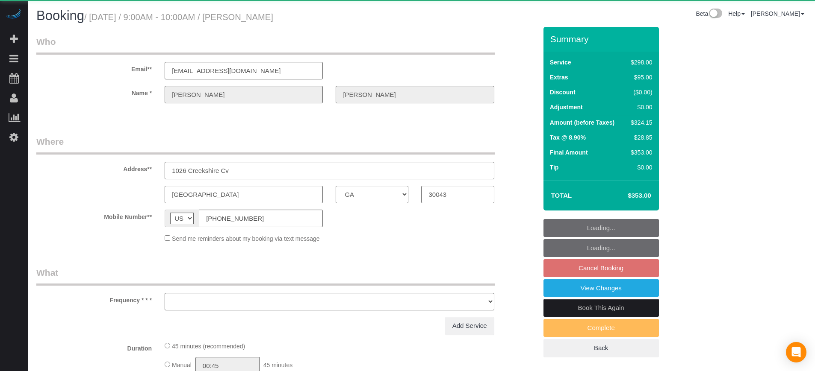
select select "GA"
select select "string:fspay-a0ac890b-ca4f-433c-b22f-5400f76f88da"
select select "object:682"
select select "5"
select select "number:9"
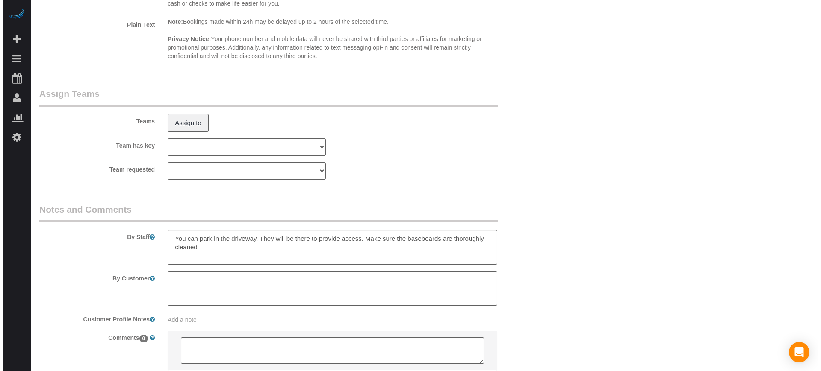
scroll to position [1340, 0]
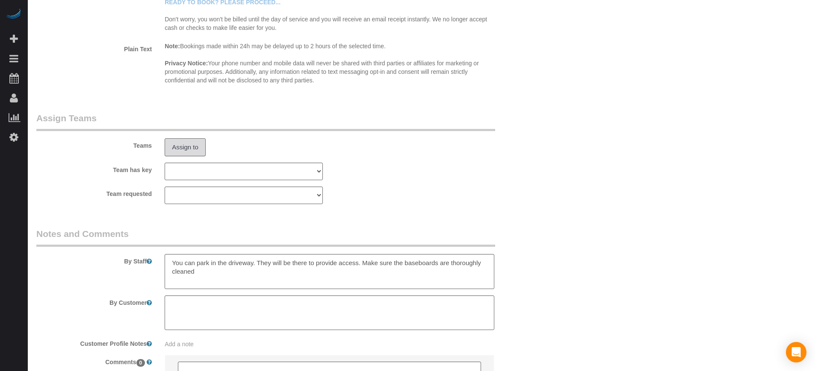
click at [194, 146] on button "Assign to" at bounding box center [185, 147] width 41 height 18
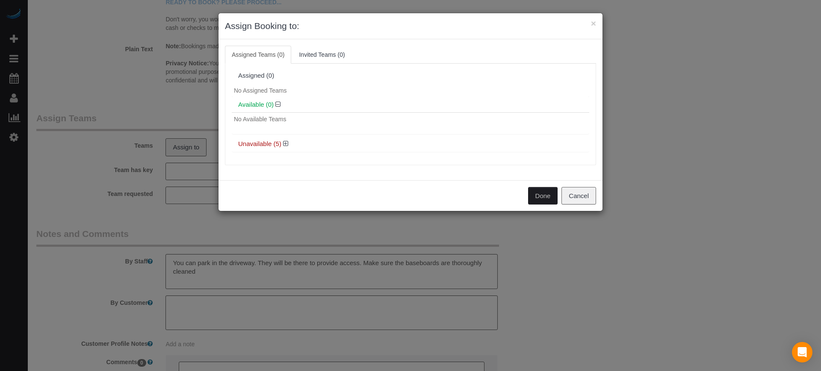
click at [282, 141] on h4 "Unavailable (5)" at bounding box center [410, 144] width 344 height 7
click at [284, 141] on icon at bounding box center [285, 144] width 5 height 6
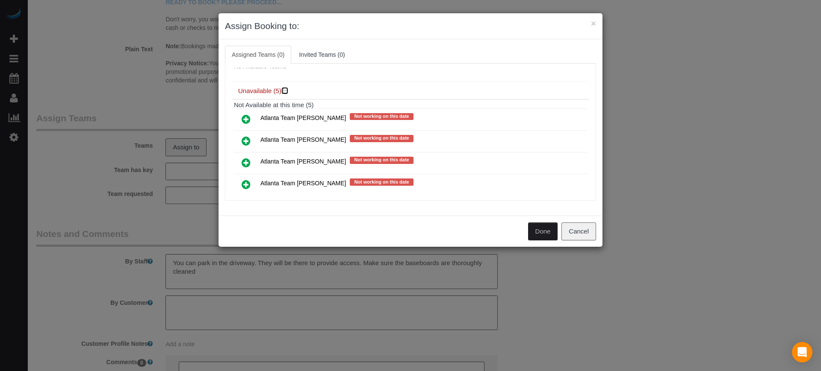
scroll to position [53, 0]
click at [248, 121] on icon at bounding box center [245, 119] width 9 height 10
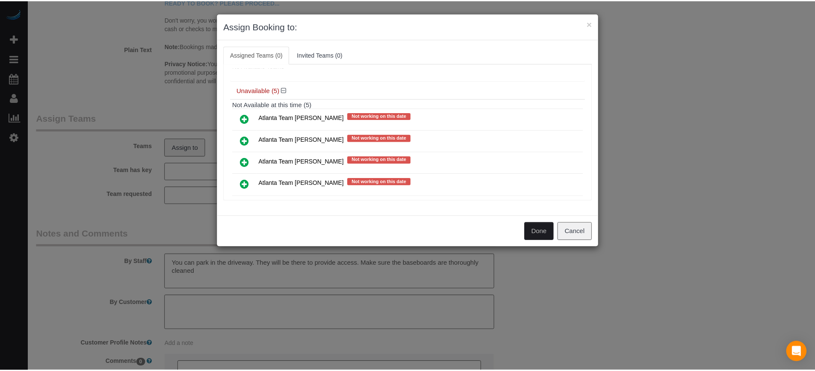
scroll to position [74, 0]
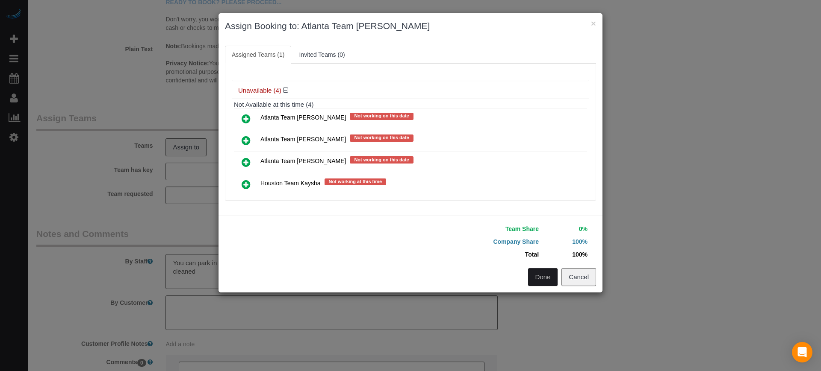
click at [545, 274] on button "Done" at bounding box center [543, 277] width 30 height 18
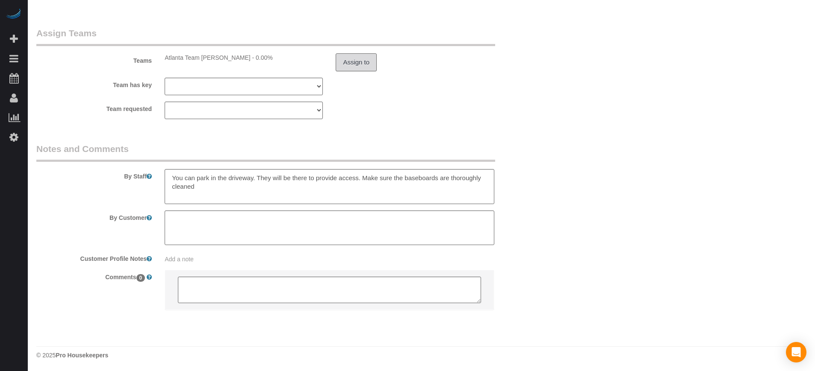
scroll to position [1426, 0]
click at [226, 186] on textarea at bounding box center [329, 185] width 329 height 35
type textarea "You can park in the driveway. They will be there to provide access. Make sure t…"
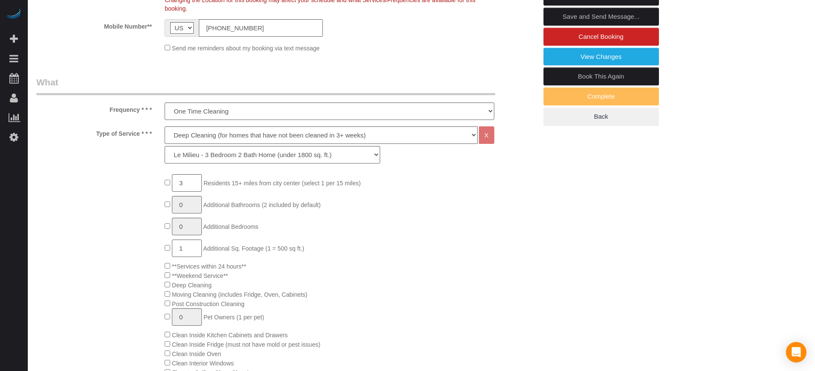
scroll to position [108, 0]
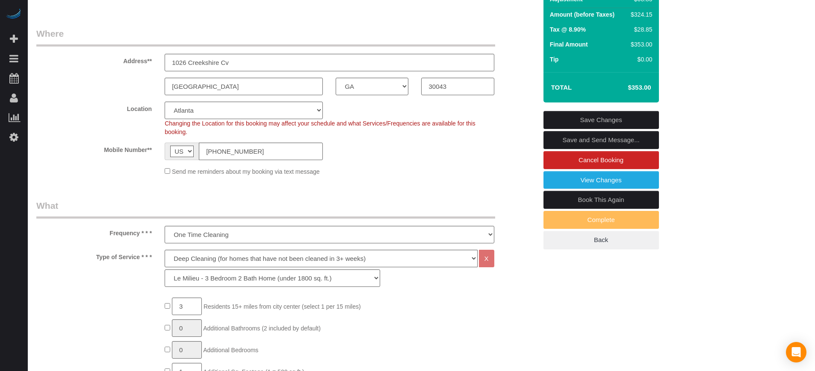
click at [591, 121] on link "Save Changes" at bounding box center [600, 120] width 115 height 18
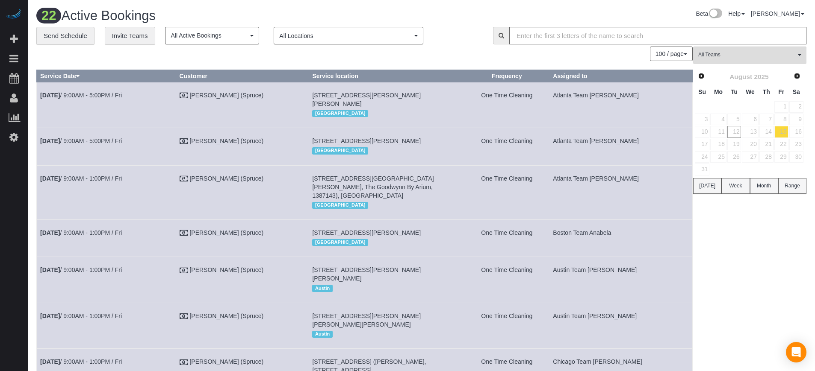
drag, startPoint x: 736, startPoint y: 273, endPoint x: 709, endPoint y: 273, distance: 26.9
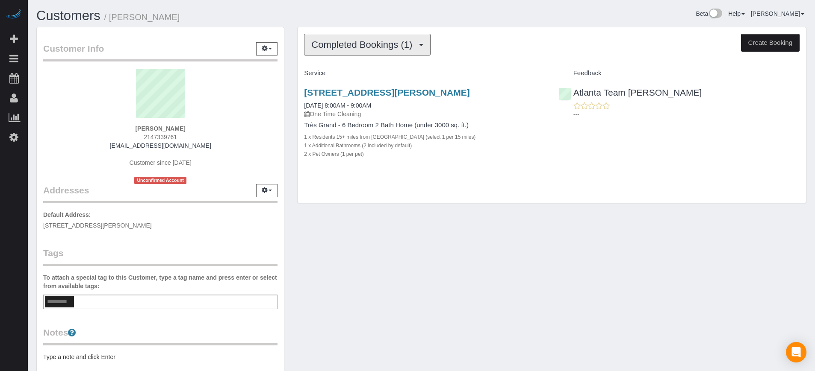
click at [397, 47] on span "Completed Bookings (1)" at bounding box center [363, 44] width 105 height 11
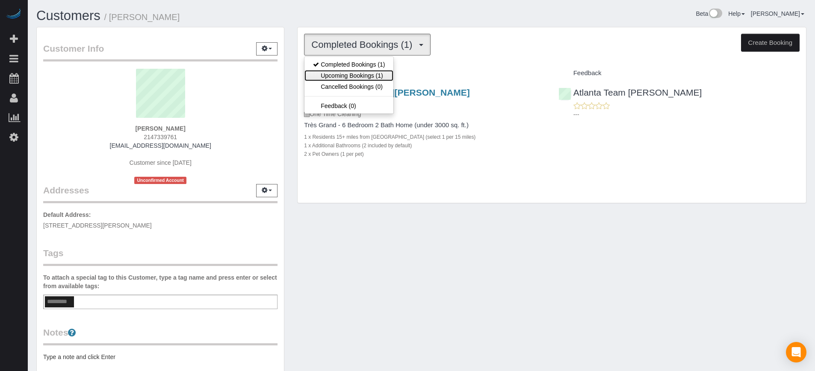
click at [384, 79] on link "Upcoming Bookings (1)" at bounding box center [348, 75] width 89 height 11
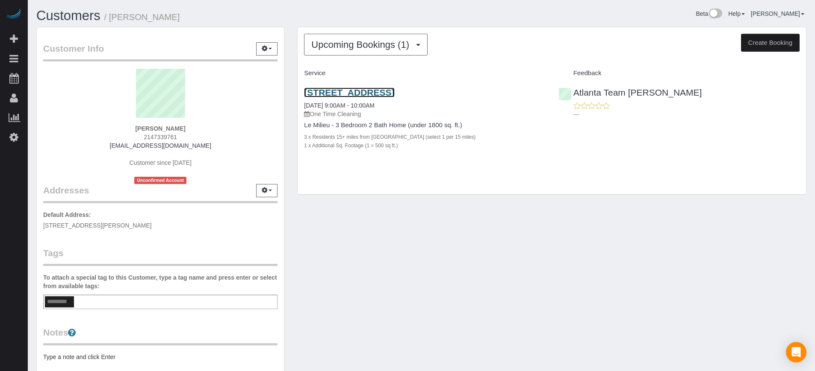
click at [380, 93] on link "[STREET_ADDRESS]" at bounding box center [349, 93] width 90 height 10
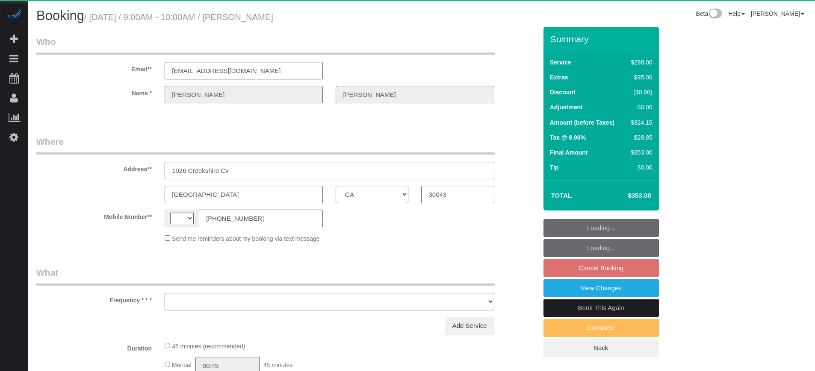
select select "GA"
select select "string:fspay-a0ac890b-ca4f-433c-b22f-5400f76f88da"
select select "string:[GEOGRAPHIC_DATA]"
select select "object:688"
select select "5"
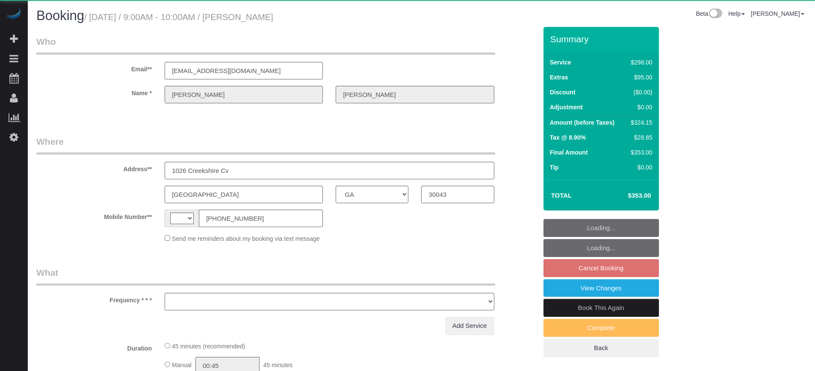
select select "number:9"
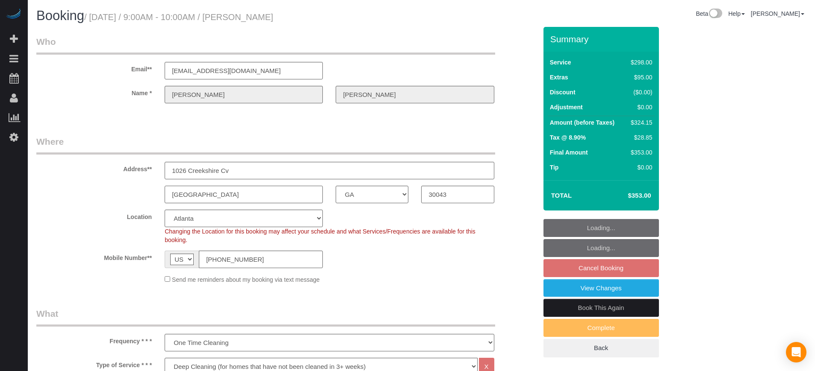
click at [203, 202] on input "[GEOGRAPHIC_DATA]" at bounding box center [244, 195] width 158 height 18
click at [203, 203] on input "[GEOGRAPHIC_DATA]" at bounding box center [244, 195] width 158 height 18
